Goal: Check status: Check status

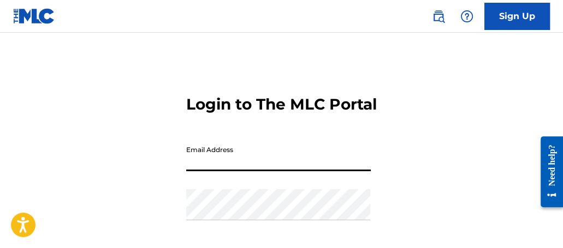
click at [226, 171] on input "Email Address" at bounding box center [278, 155] width 185 height 31
type input "[EMAIL_ADDRESS][DOMAIN_NAME]"
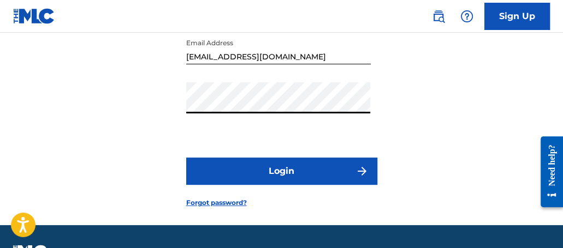
scroll to position [109, 0]
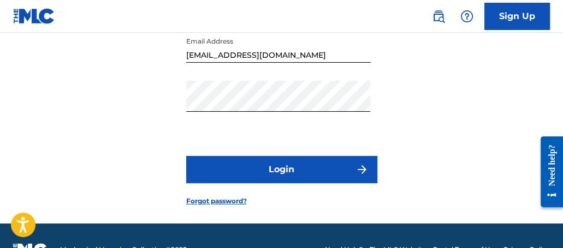
click at [291, 183] on button "Login" at bounding box center [281, 169] width 191 height 27
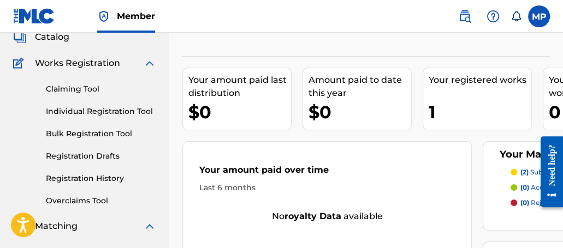
scroll to position [73, 0]
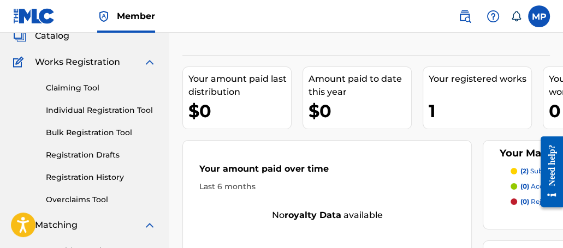
click at [97, 177] on link "Registration History" at bounding box center [101, 177] width 110 height 11
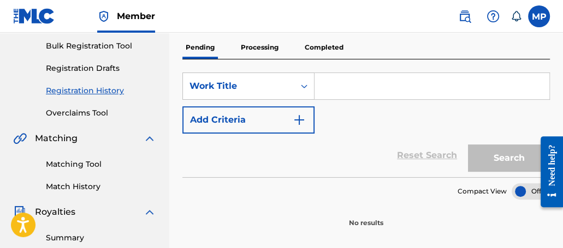
scroll to position [164, 0]
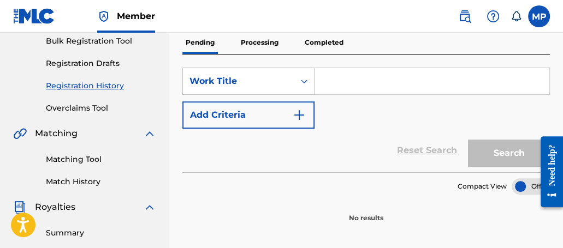
click at [257, 45] on p "Processing" at bounding box center [260, 42] width 44 height 23
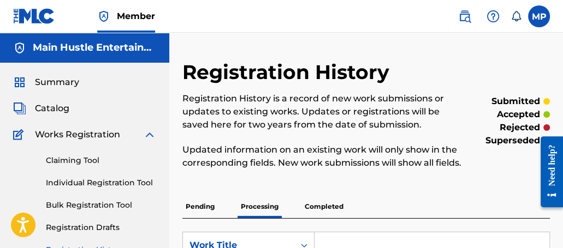
click at [327, 205] on p "Completed" at bounding box center [323, 207] width 45 height 23
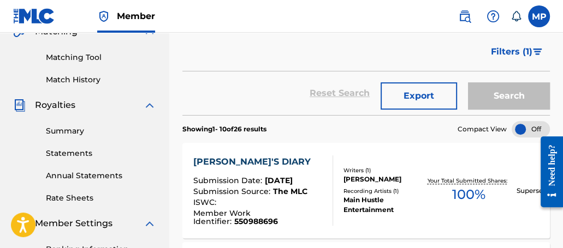
scroll to position [267, 0]
click at [92, 76] on link "Match History" at bounding box center [101, 79] width 110 height 11
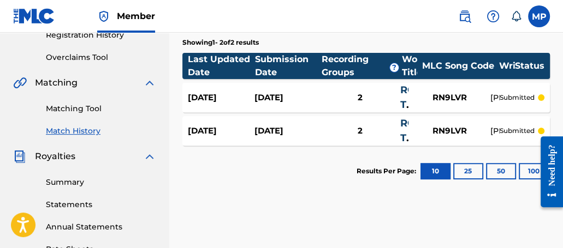
scroll to position [216, 0]
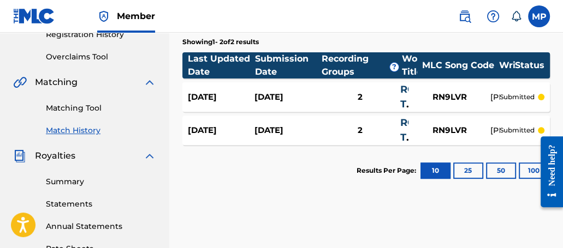
click at [275, 99] on div "[DATE]" at bounding box center [287, 97] width 66 height 13
